Goal: Transaction & Acquisition: Purchase product/service

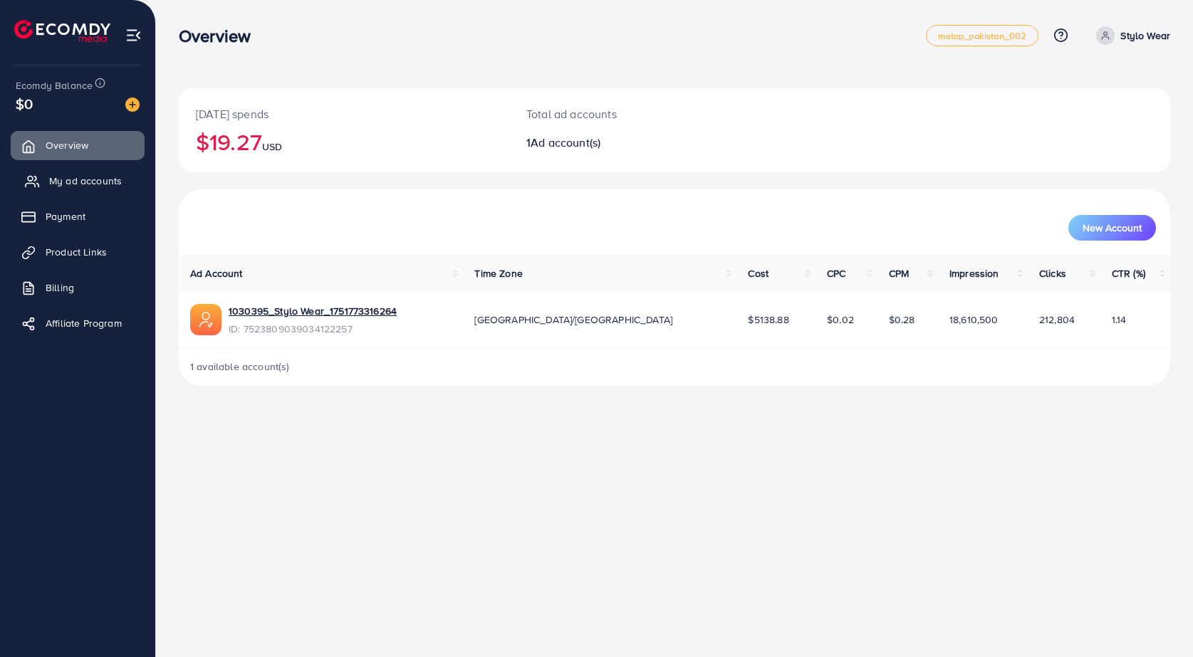
click at [105, 171] on link "My ad accounts" at bounding box center [78, 181] width 134 height 28
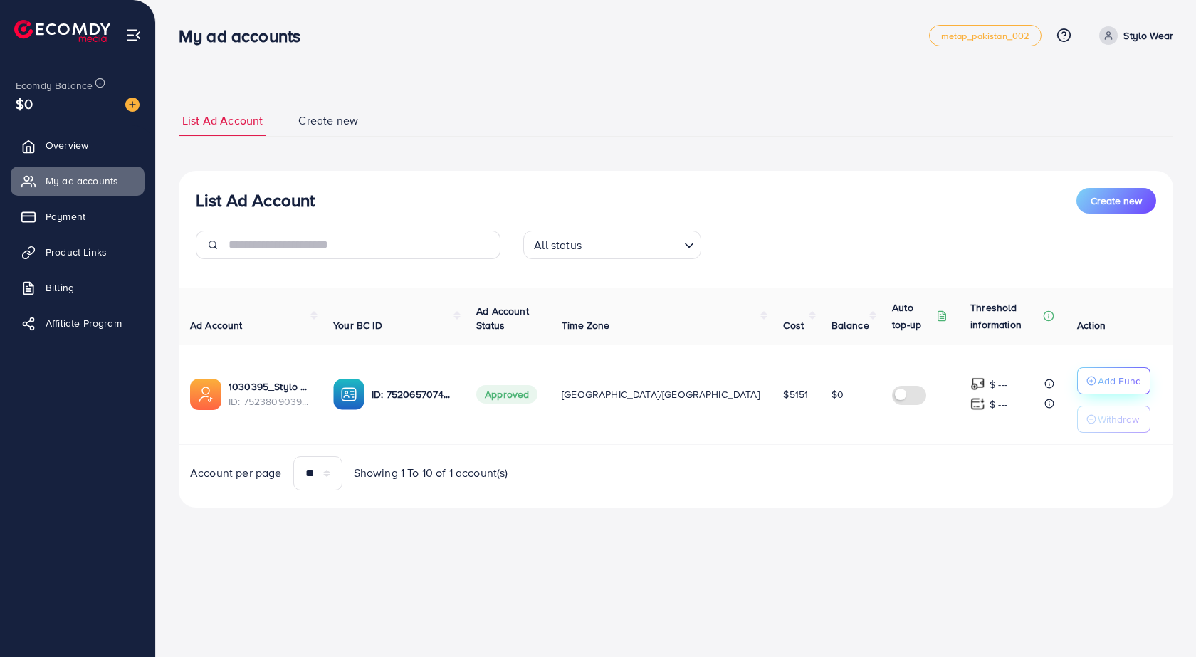
click at [1098, 375] on p "Add Fund" at bounding box center [1119, 380] width 43 height 17
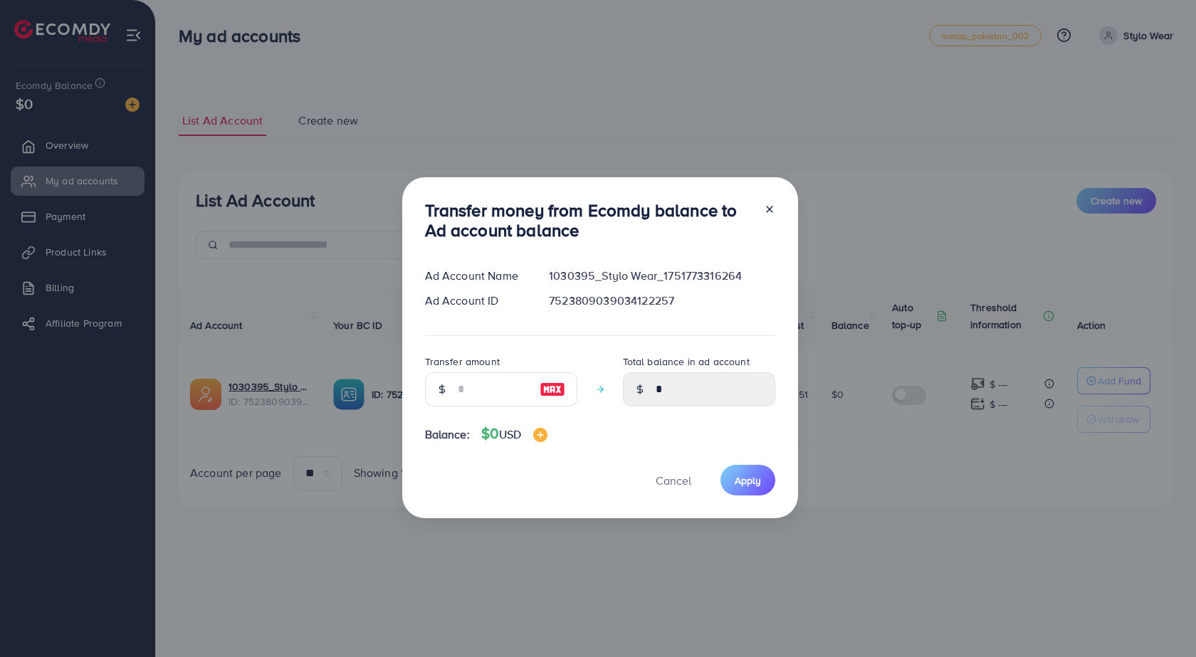
click at [761, 206] on div at bounding box center [764, 223] width 23 height 47
click at [767, 204] on icon at bounding box center [769, 209] width 11 height 11
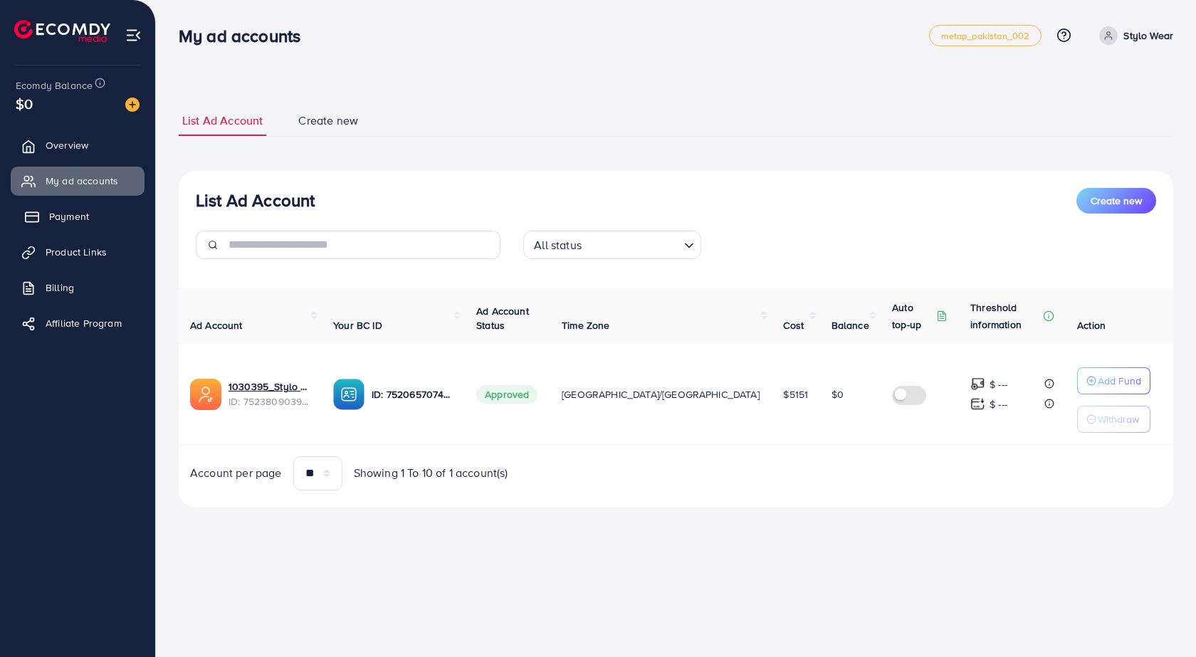
click at [122, 216] on link "Payment" at bounding box center [78, 216] width 134 height 28
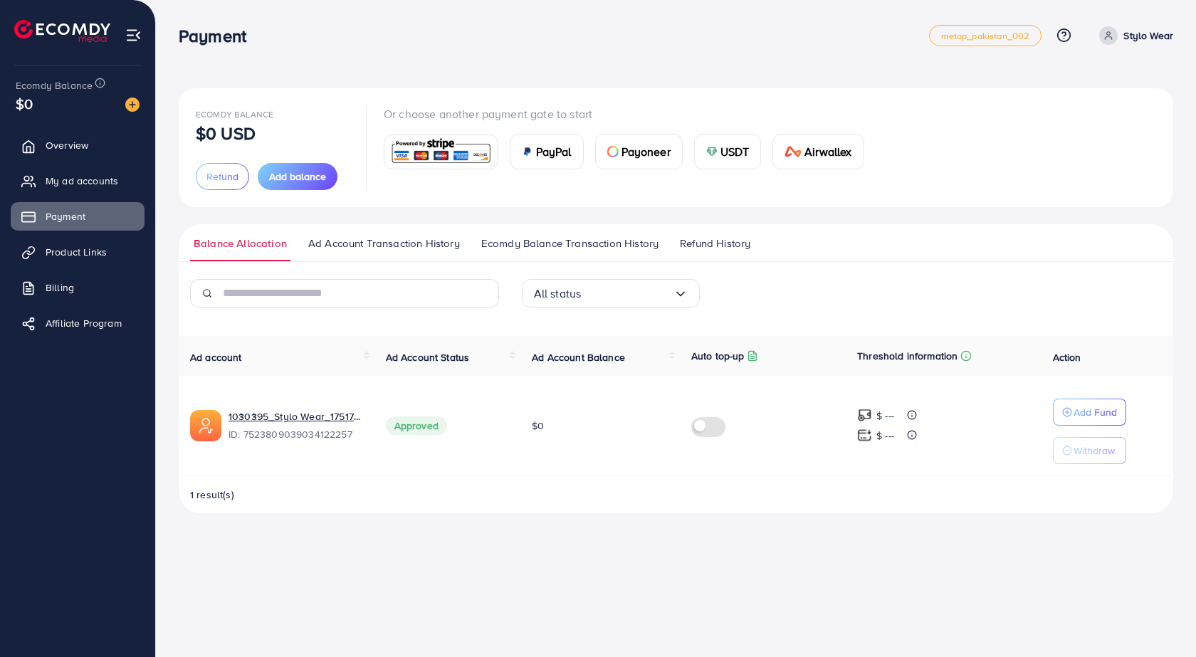
click at [303, 162] on div "Ecomdy Balance $0 USD Refund Add balance" at bounding box center [272, 147] width 153 height 85
click at [295, 166] on button "Add balance" at bounding box center [298, 176] width 80 height 27
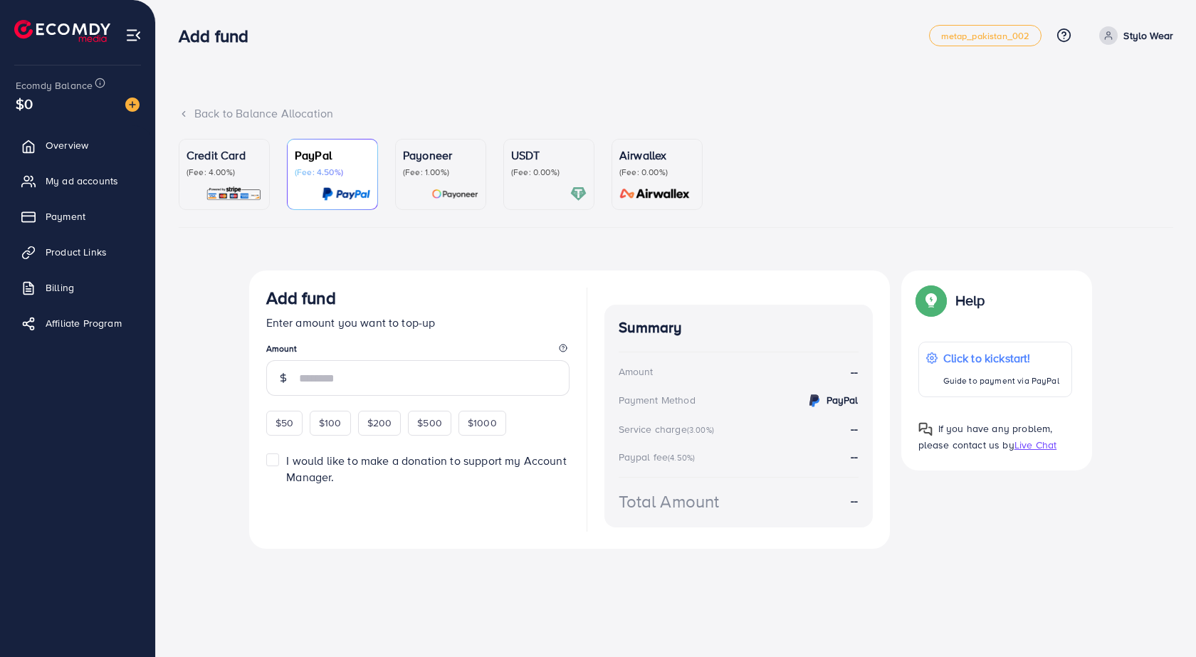
click at [241, 174] on p "(Fee: 4.00%)" at bounding box center [224, 172] width 75 height 11
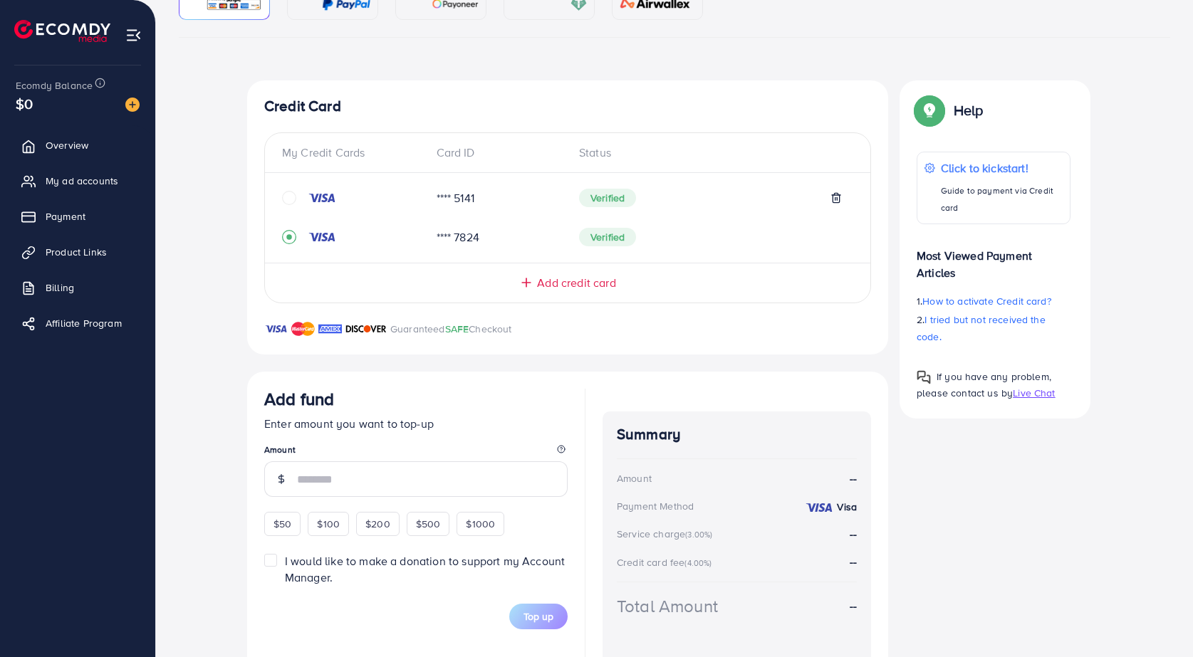
scroll to position [240, 0]
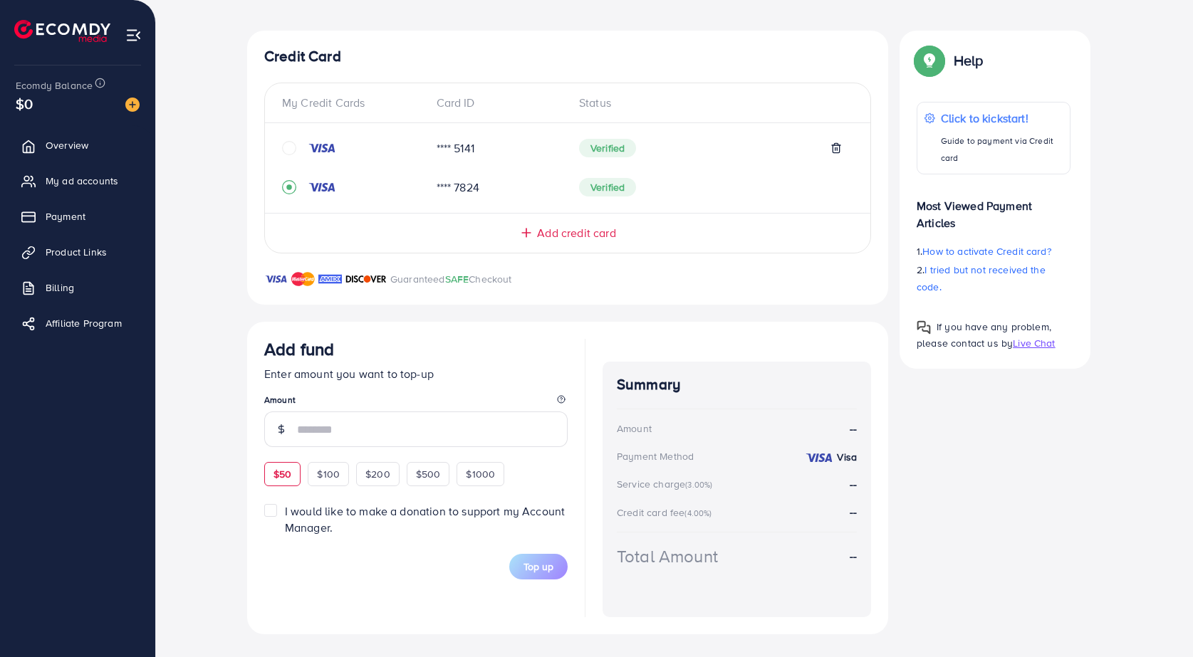
click at [295, 472] on div "$50" at bounding box center [282, 474] width 36 height 24
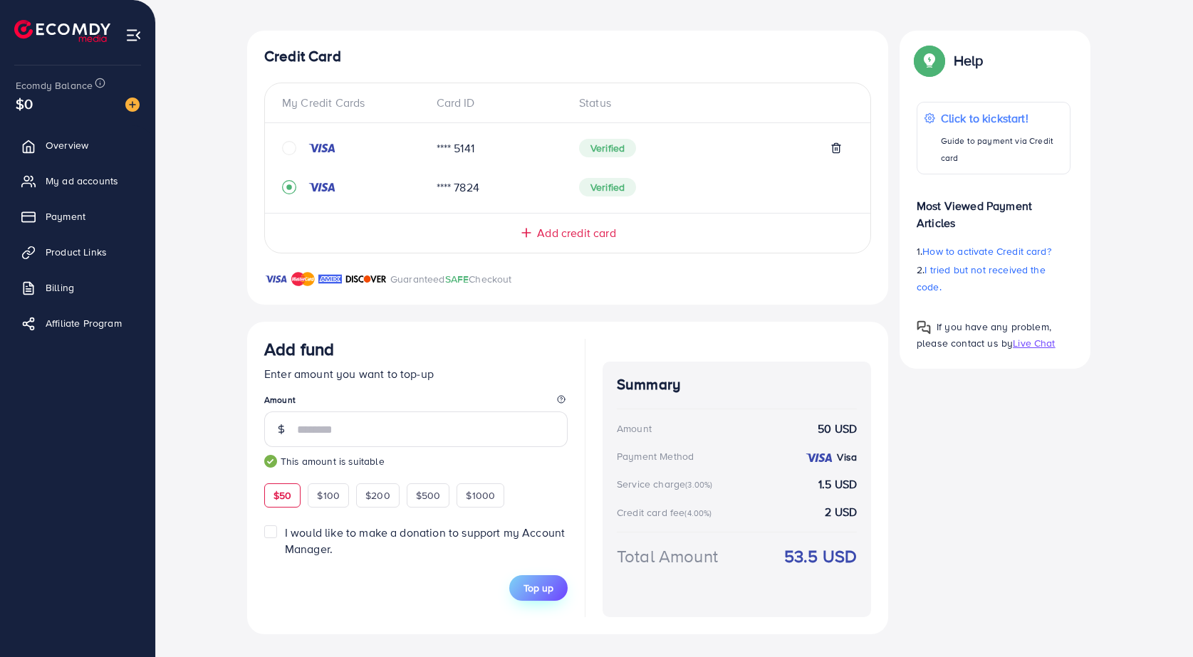
click at [538, 590] on span "Top up" at bounding box center [538, 588] width 30 height 14
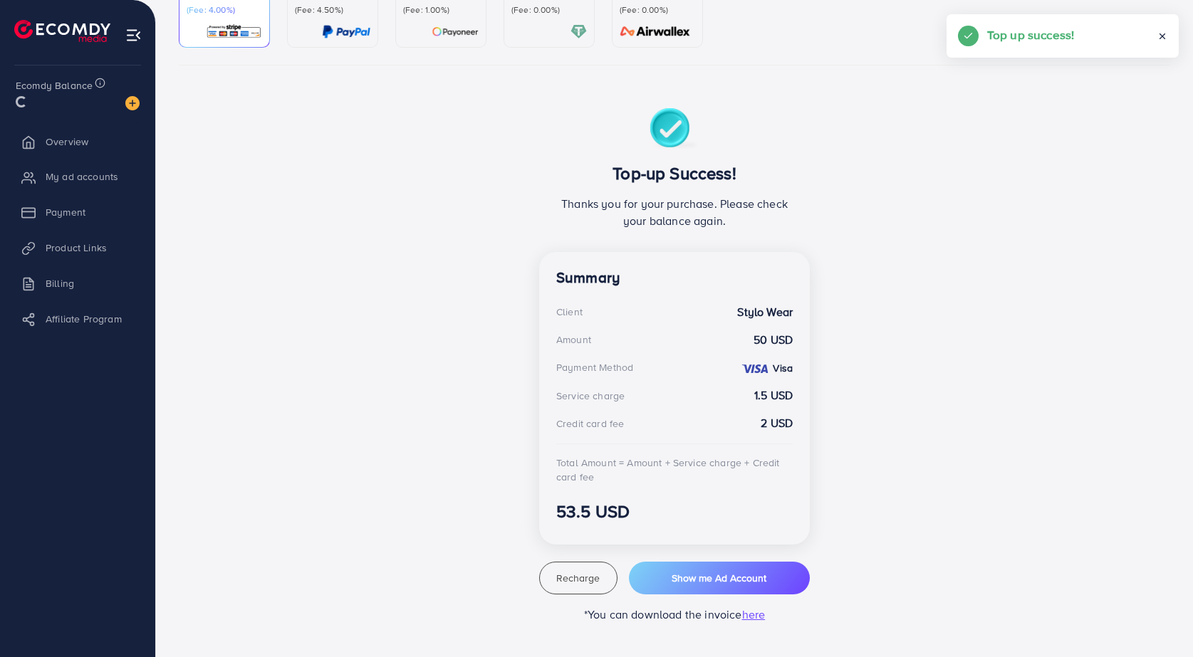
scroll to position [162, 0]
click at [731, 587] on button "Show me Ad Account" at bounding box center [719, 578] width 181 height 33
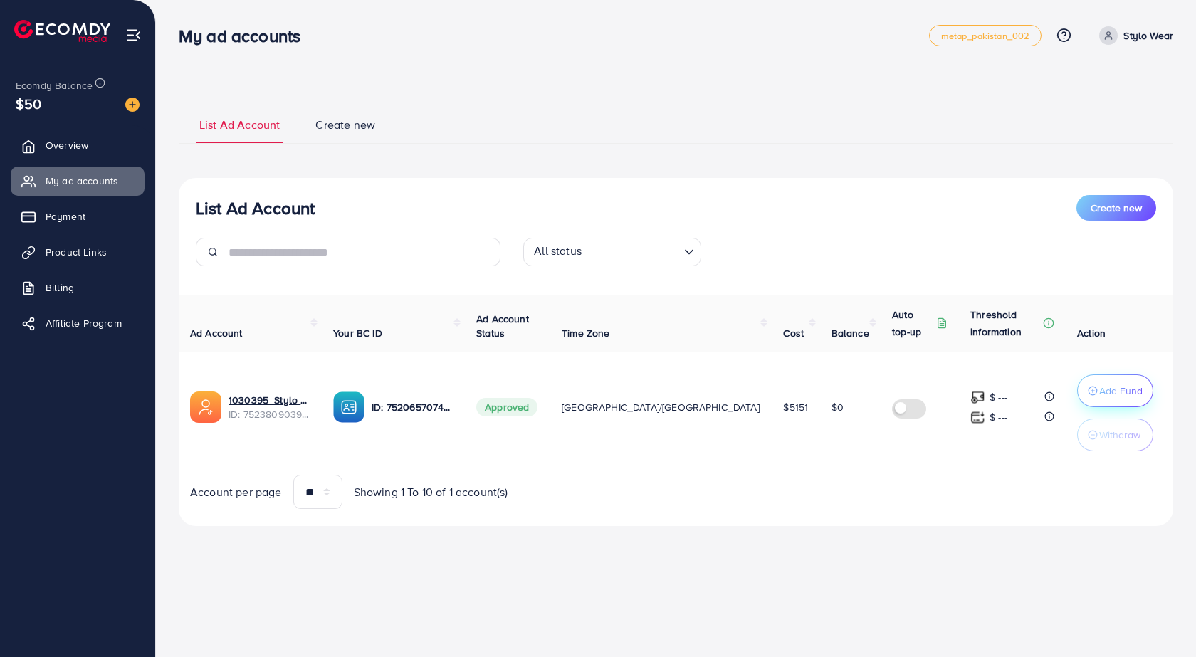
click at [1080, 399] on button "Add Fund" at bounding box center [1115, 391] width 76 height 33
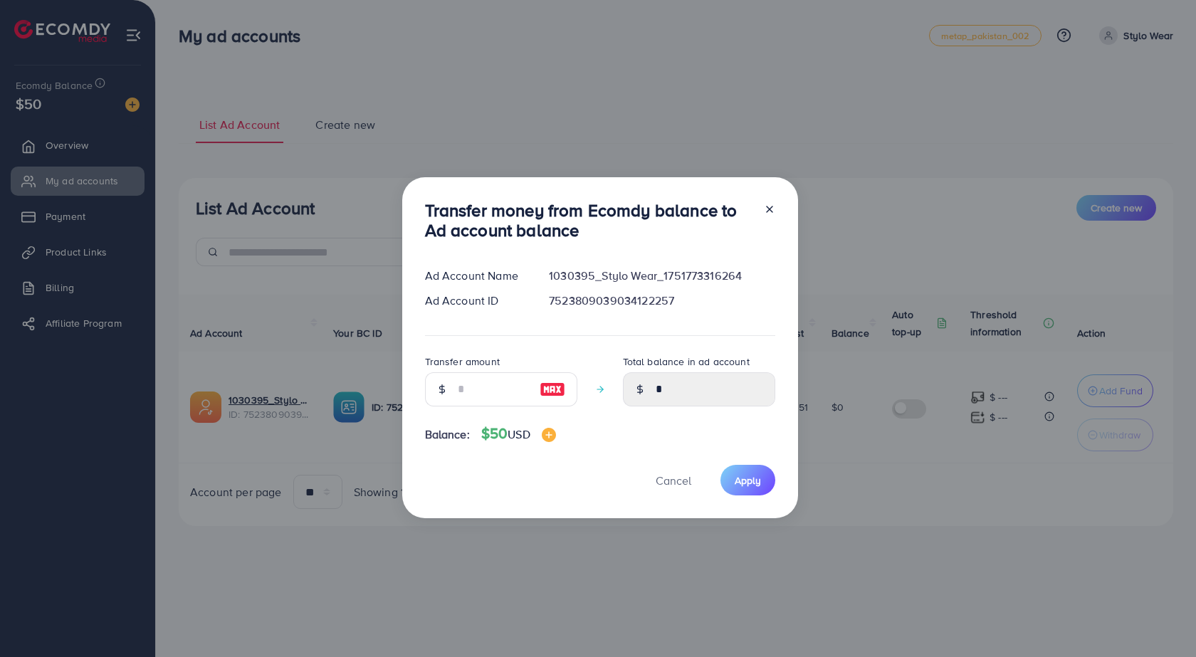
click at [564, 391] on div at bounding box center [552, 389] width 49 height 34
click at [555, 390] on img at bounding box center [553, 389] width 26 height 17
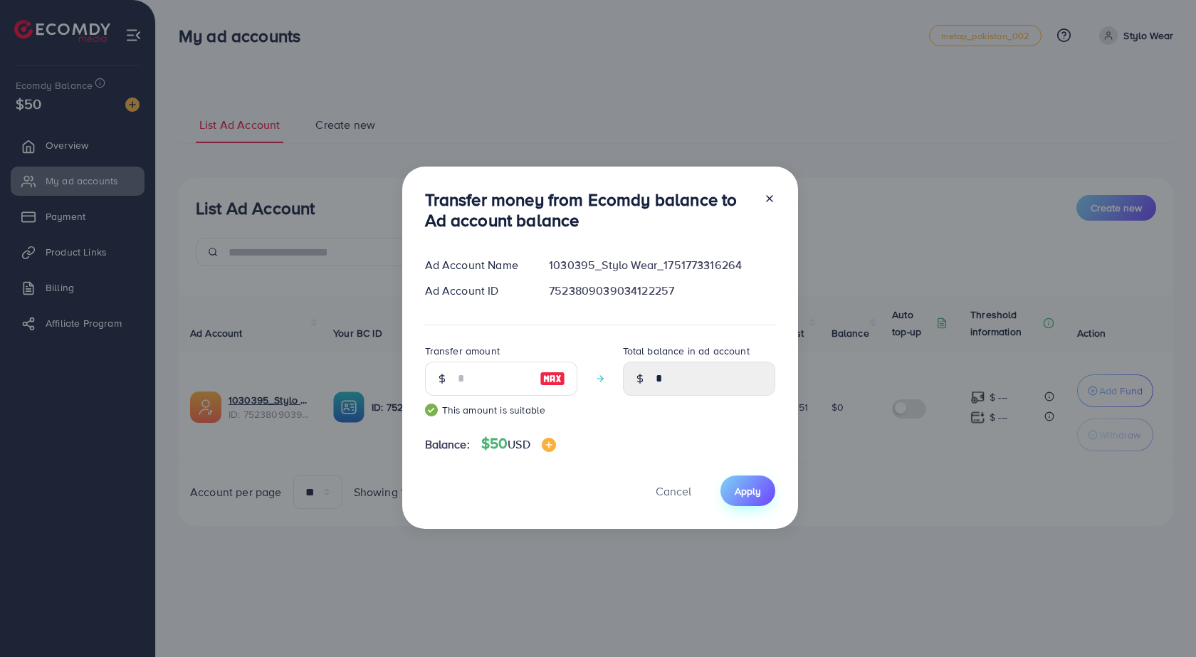
click at [735, 489] on span "Apply" at bounding box center [748, 491] width 26 height 14
